Goal: Task Accomplishment & Management: Manage account settings

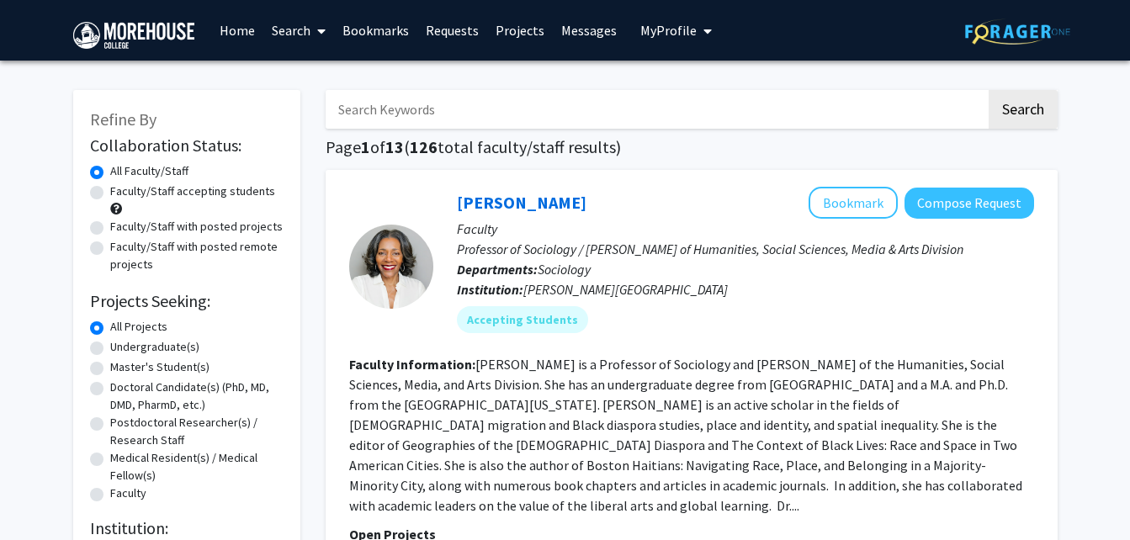
click at [988, 24] on img at bounding box center [1017, 32] width 105 height 26
checkbox input "false"
click at [697, 29] on span "My profile dropdown to access profile and logout" at bounding box center [704, 31] width 15 height 59
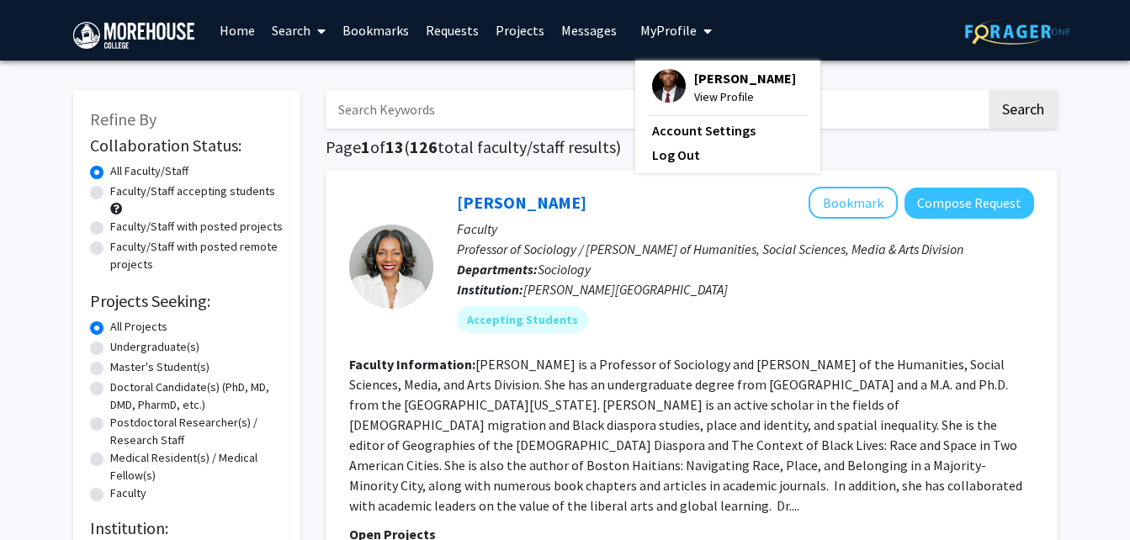
click at [696, 81] on span "[PERSON_NAME]" at bounding box center [745, 78] width 102 height 19
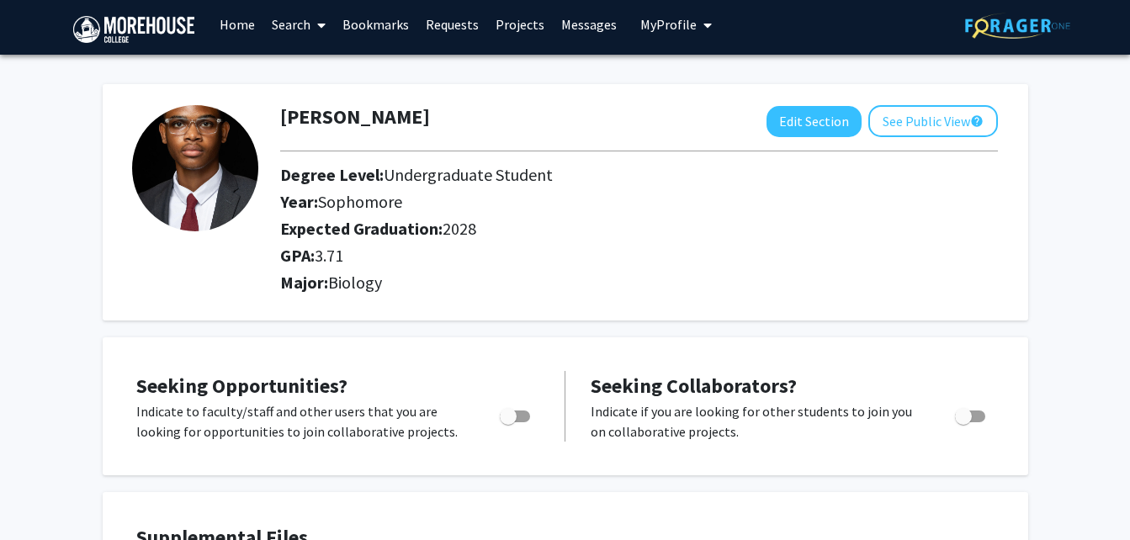
scroll to position [7, 0]
